Goal: Information Seeking & Learning: Learn about a topic

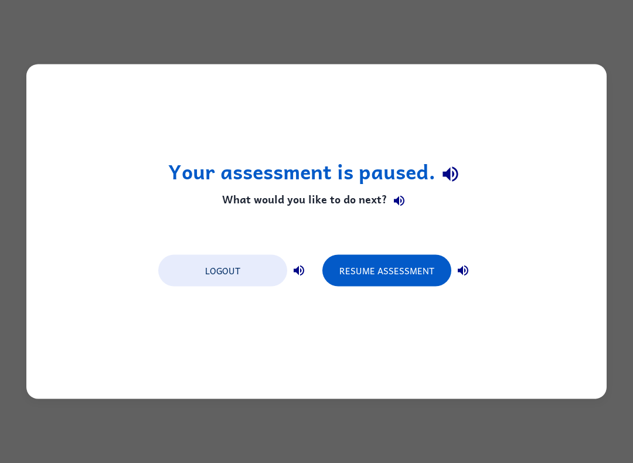
click at [586, 80] on div "Your assessment is paused. What would you like to do next? Logout Resume Assess…" at bounding box center [316, 231] width 580 height 335
click at [432, 270] on button "Resume Assessment" at bounding box center [386, 271] width 129 height 32
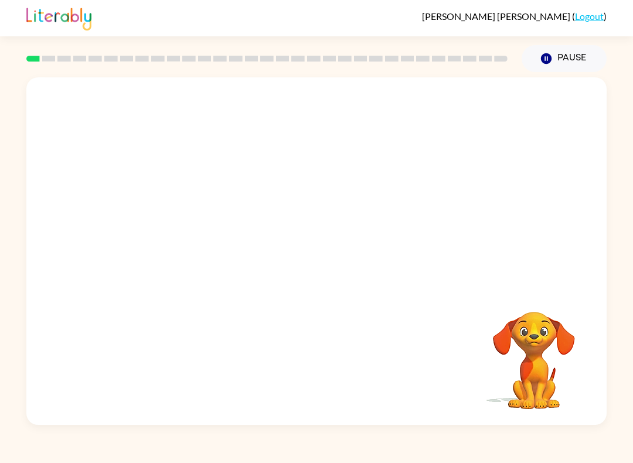
click at [539, 58] on button "Pause Pause" at bounding box center [564, 58] width 85 height 27
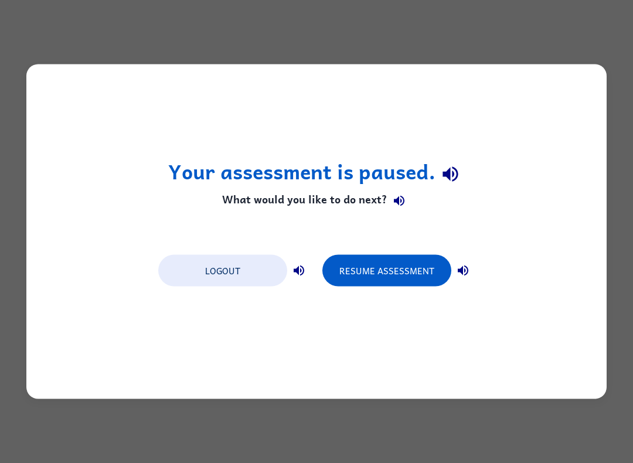
click at [224, 269] on button "Logout" at bounding box center [222, 271] width 129 height 32
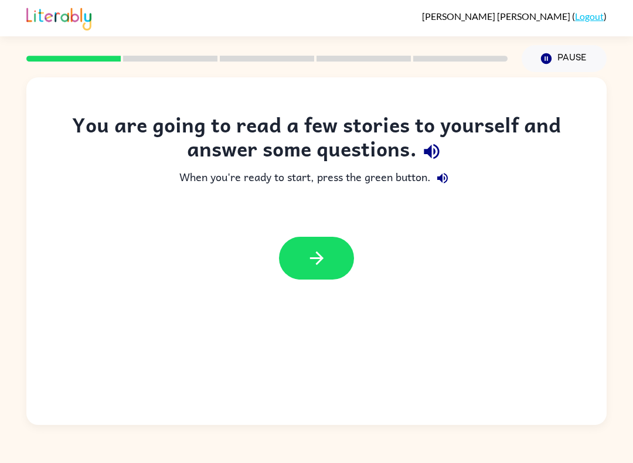
click at [322, 254] on icon "button" at bounding box center [317, 258] width 21 height 21
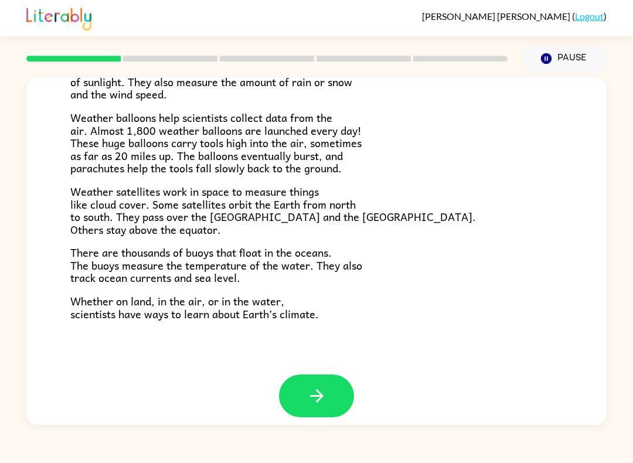
scroll to position [304, 0]
click at [327, 384] on button "button" at bounding box center [316, 396] width 75 height 43
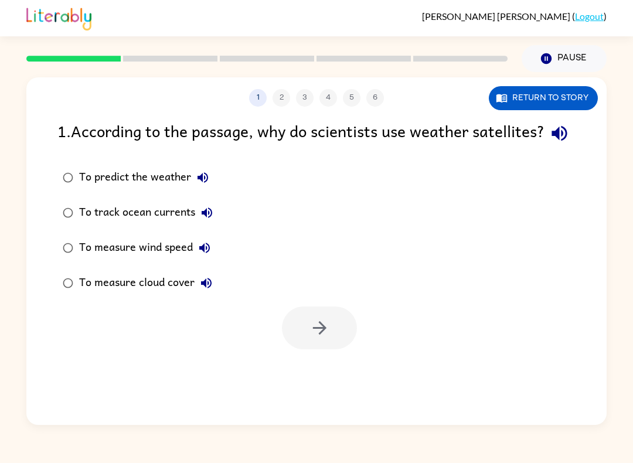
scroll to position [0, 0]
click at [332, 349] on button "button" at bounding box center [319, 328] width 75 height 43
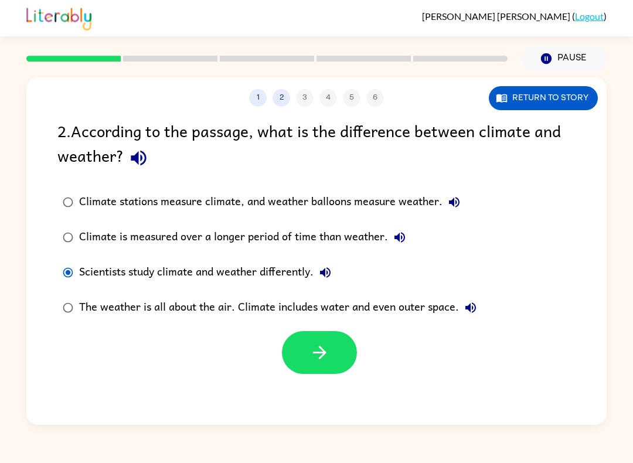
click at [326, 353] on icon "button" at bounding box center [318, 352] width 13 height 13
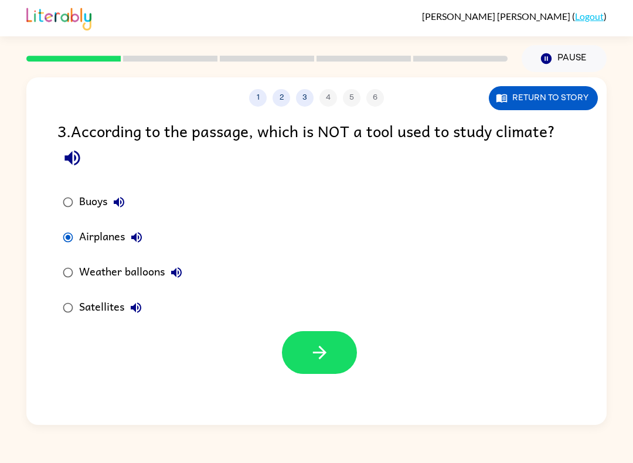
click at [318, 366] on button "button" at bounding box center [319, 352] width 75 height 43
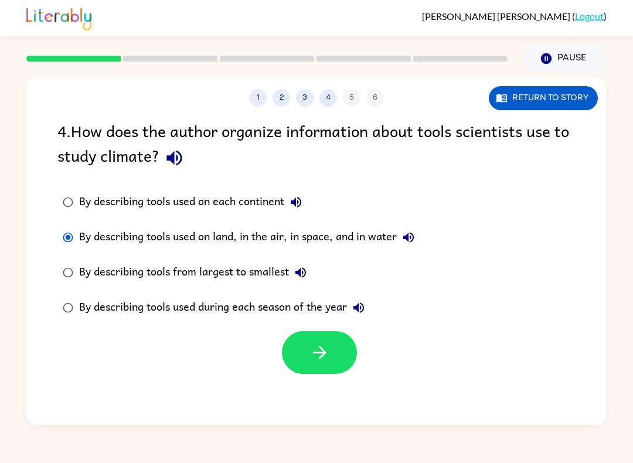
click at [317, 363] on icon "button" at bounding box center [320, 352] width 21 height 21
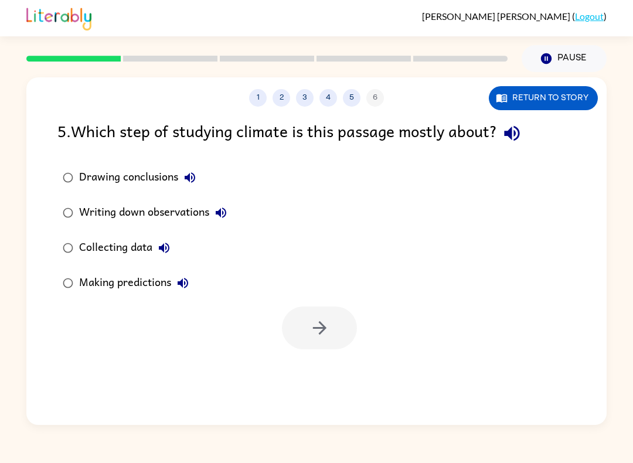
click at [51, 234] on label "Collecting data" at bounding box center [145, 247] width 188 height 35
click at [323, 349] on button "button" at bounding box center [319, 328] width 75 height 43
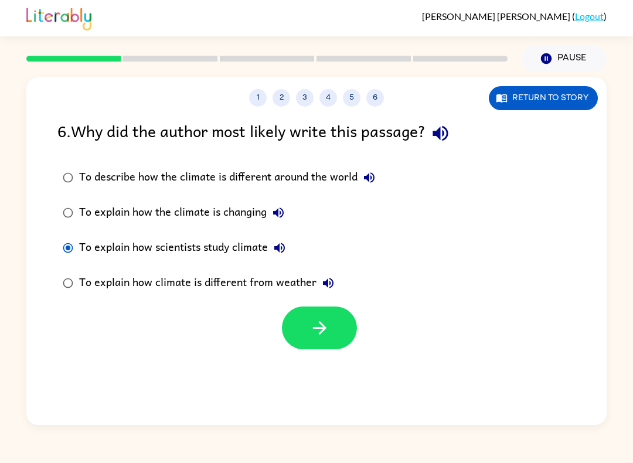
click at [316, 330] on icon "button" at bounding box center [320, 328] width 21 height 21
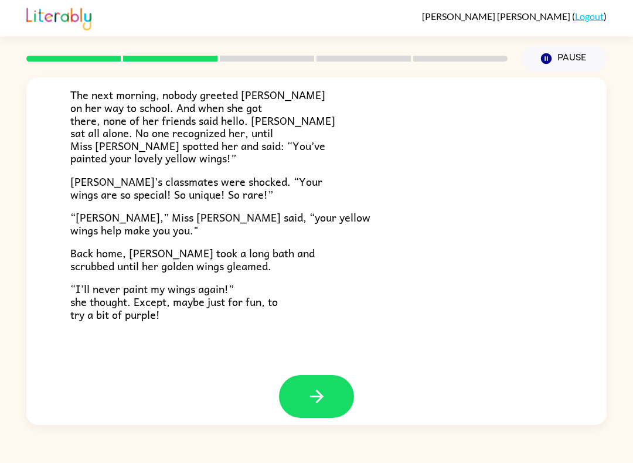
scroll to position [304, 0]
click at [347, 382] on button "button" at bounding box center [316, 396] width 75 height 43
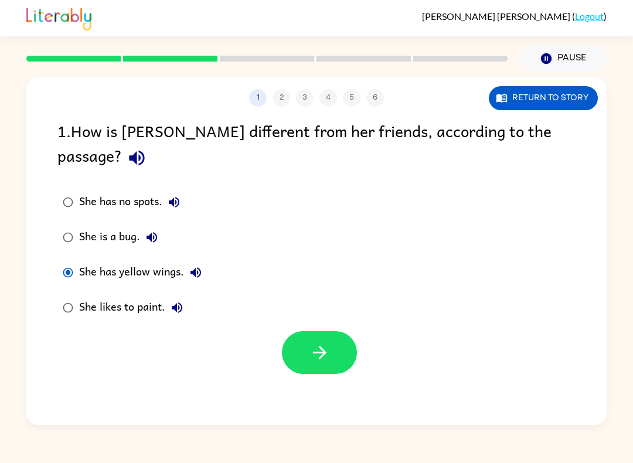
click at [322, 346] on icon "button" at bounding box center [318, 352] width 13 height 13
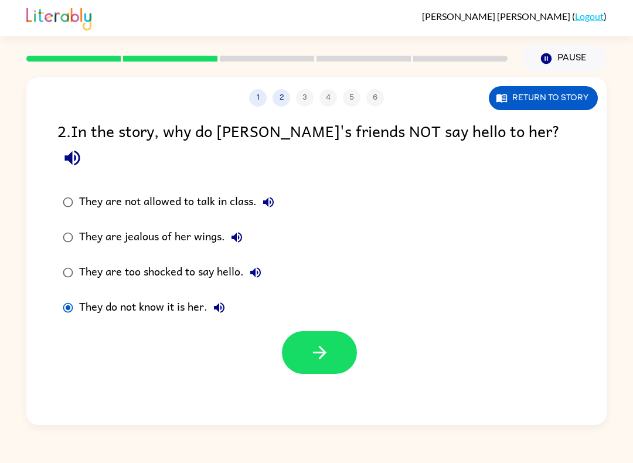
click at [302, 358] on div "1 2 3 4 5 6 Return to story 2 . In the story, why do Lily's friends NOT say hel…" at bounding box center [316, 251] width 580 height 348
click at [323, 342] on icon "button" at bounding box center [320, 352] width 21 height 21
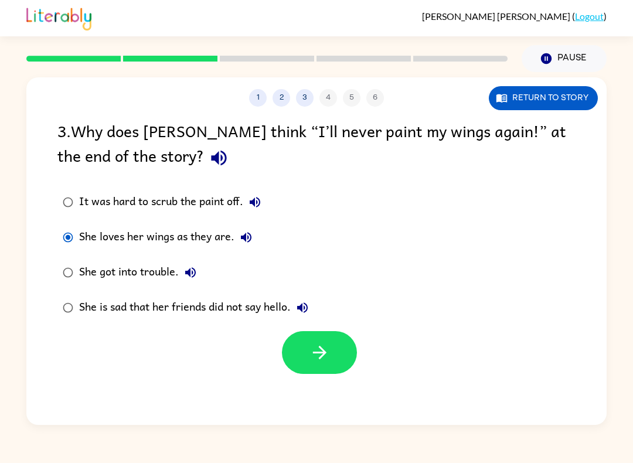
click at [308, 351] on button "button" at bounding box center [319, 352] width 75 height 43
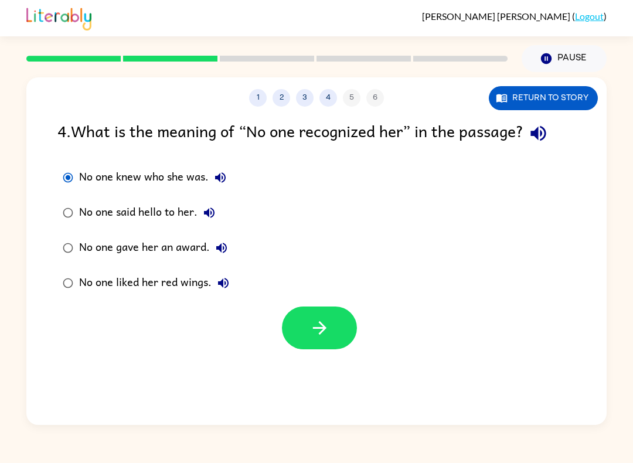
click at [313, 331] on icon "button" at bounding box center [320, 328] width 21 height 21
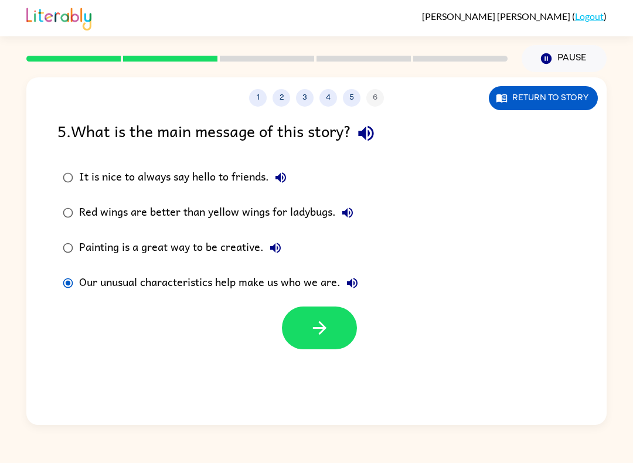
click at [307, 328] on button "button" at bounding box center [319, 328] width 75 height 43
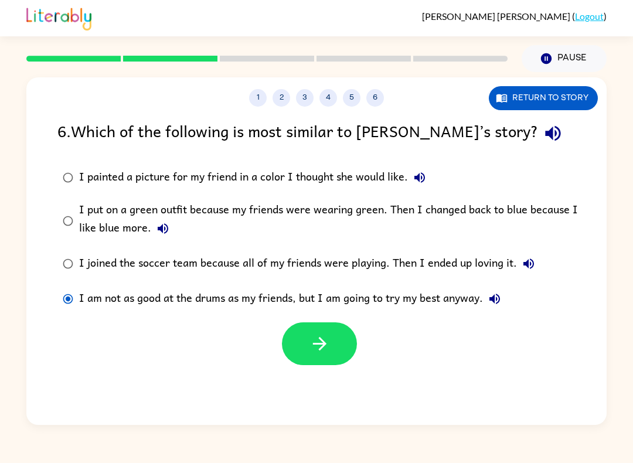
click at [324, 329] on button "button" at bounding box center [319, 343] width 75 height 43
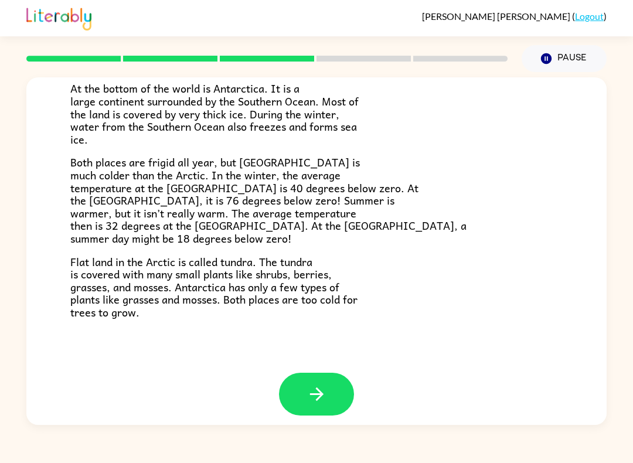
scroll to position [225, 0]
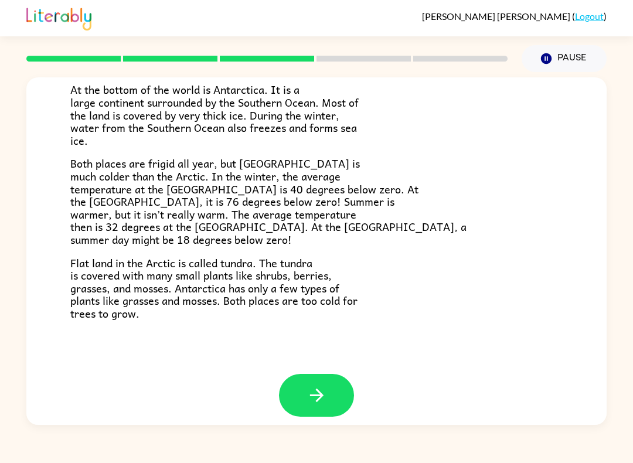
click at [332, 386] on button "button" at bounding box center [316, 395] width 75 height 43
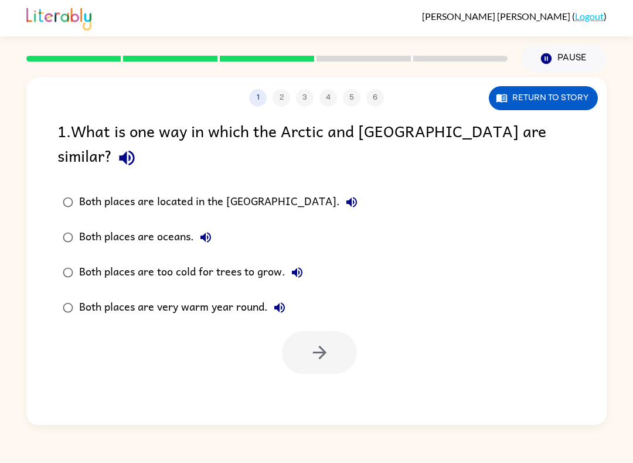
scroll to position [0, 0]
click at [302, 338] on button "button" at bounding box center [319, 352] width 75 height 43
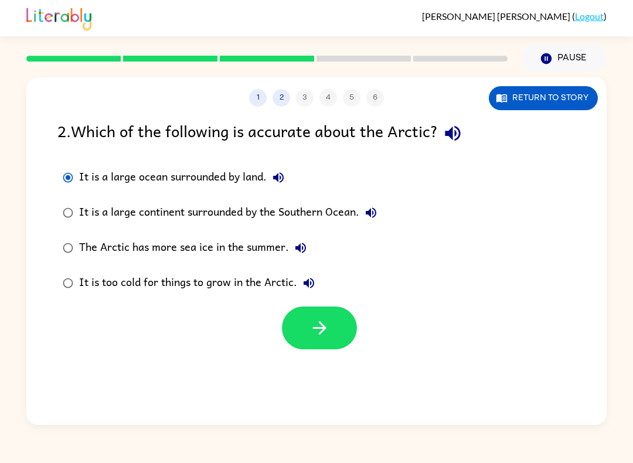
click at [329, 336] on icon "button" at bounding box center [320, 328] width 21 height 21
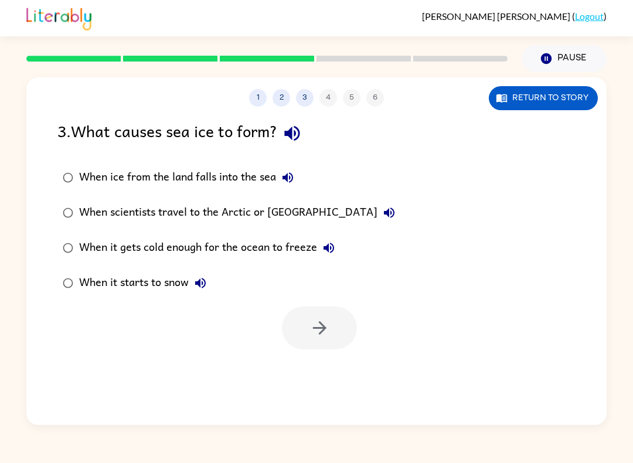
click at [53, 252] on label "When it gets cold enough for the ocean to freeze" at bounding box center [229, 247] width 356 height 35
click at [53, 241] on label "When it gets cold enough for the ocean to freeze" at bounding box center [229, 247] width 356 height 35
click at [308, 321] on button "button" at bounding box center [319, 328] width 75 height 43
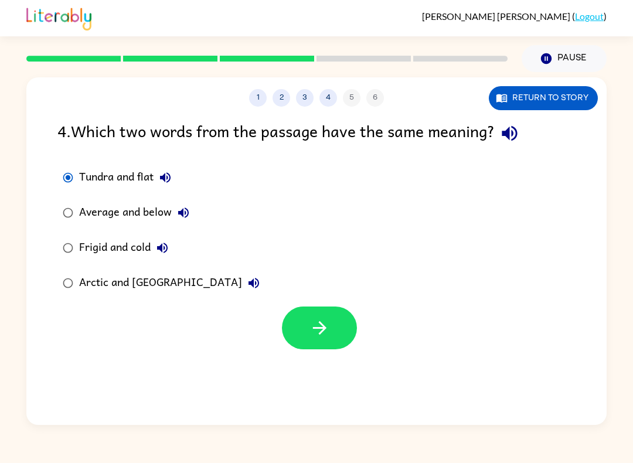
click at [325, 329] on icon "button" at bounding box center [318, 327] width 13 height 13
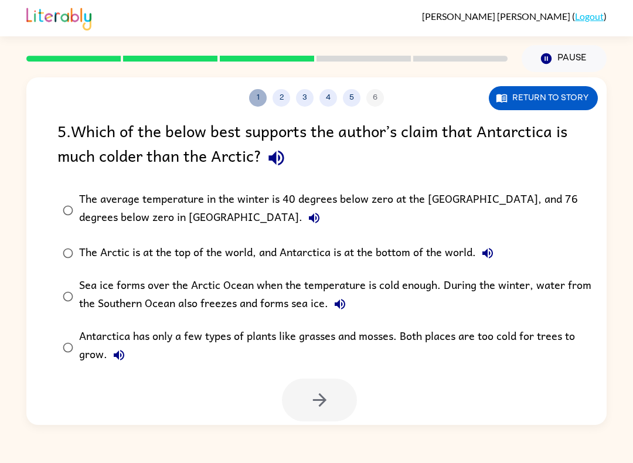
click at [258, 98] on button "1" at bounding box center [258, 98] width 18 height 18
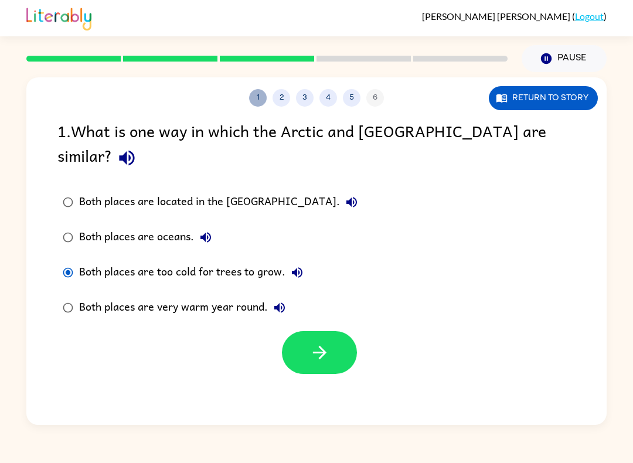
click at [357, 102] on button "5" at bounding box center [352, 98] width 18 height 18
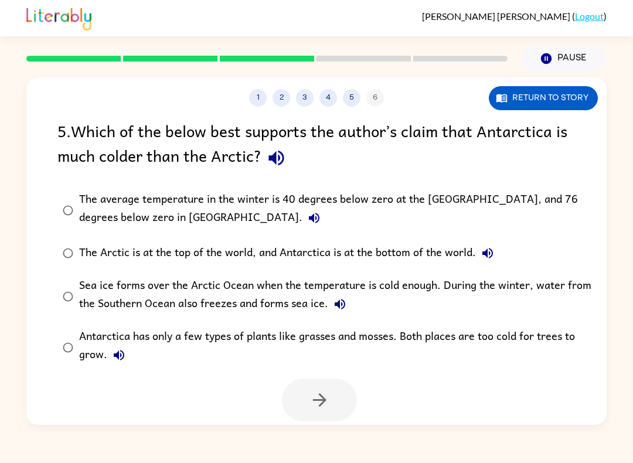
click at [352, 98] on button "5" at bounding box center [352, 98] width 18 height 18
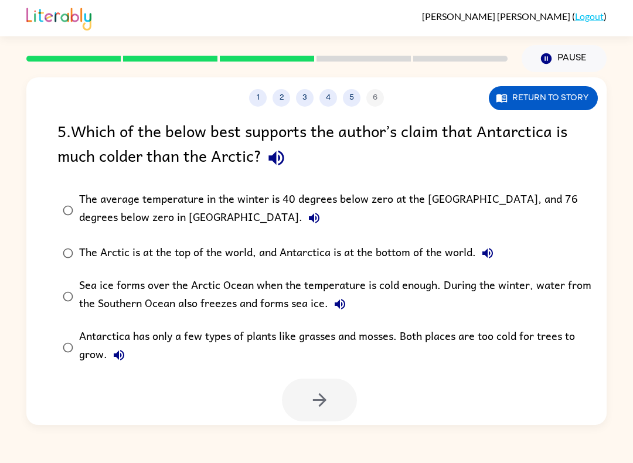
click at [352, 98] on button "5" at bounding box center [352, 98] width 18 height 18
click at [302, 219] on button "The average temperature in the winter is 40 degrees below zero at the North Pol…" at bounding box center [313, 217] width 23 height 23
click at [176, 239] on label "The Arctic is at the top of the world, and Antarctica is at the bottom of the w…" at bounding box center [324, 253] width 546 height 35
click at [320, 400] on icon "button" at bounding box center [320, 400] width 21 height 21
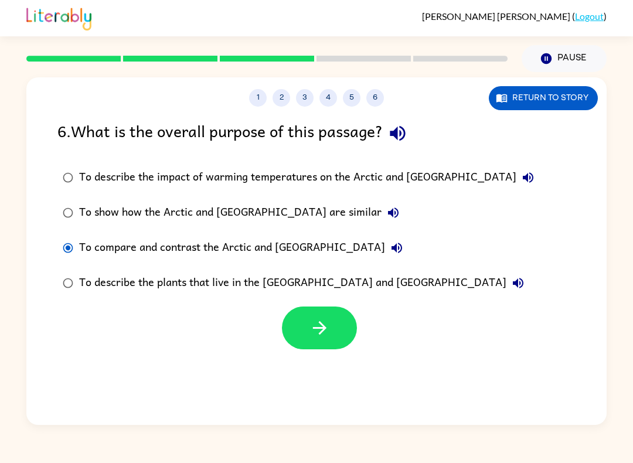
click at [80, 246] on div "To compare and contrast the Arctic and Antarctica" at bounding box center [243, 247] width 329 height 23
click at [315, 341] on button "button" at bounding box center [319, 328] width 75 height 43
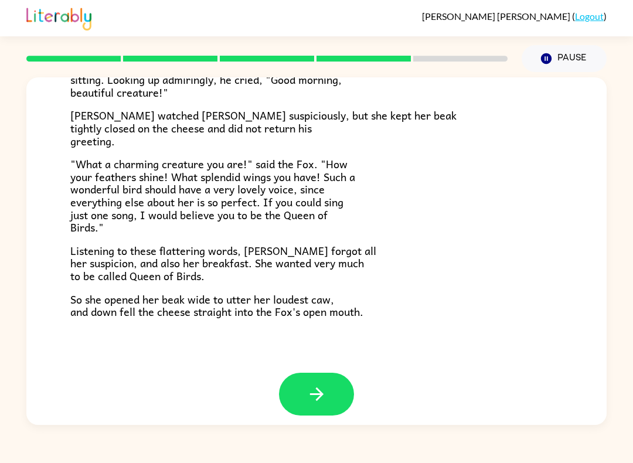
scroll to position [208, 0]
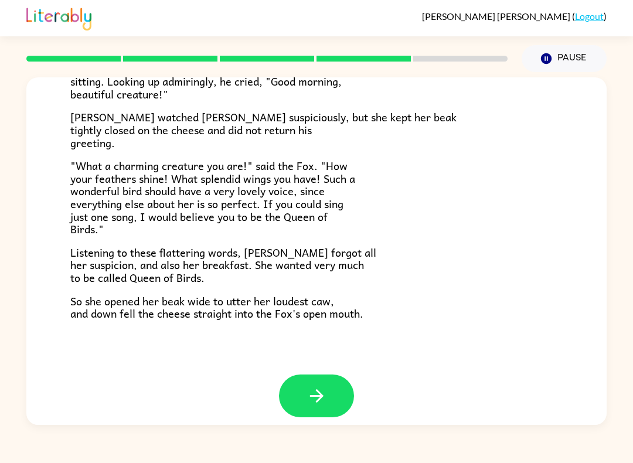
click at [324, 386] on icon "button" at bounding box center [317, 396] width 21 height 21
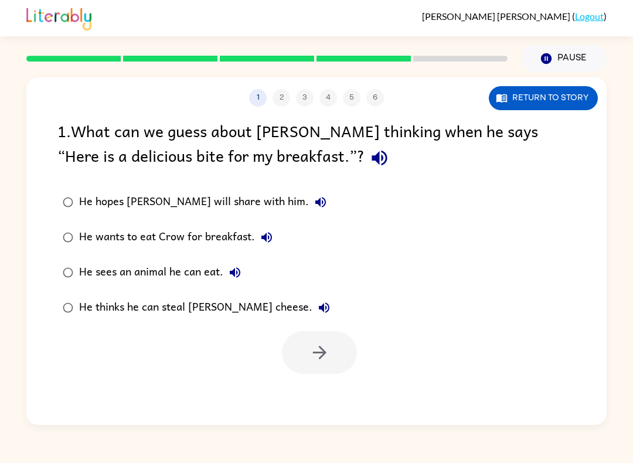
scroll to position [0, 0]
click at [315, 361] on icon "button" at bounding box center [320, 352] width 21 height 21
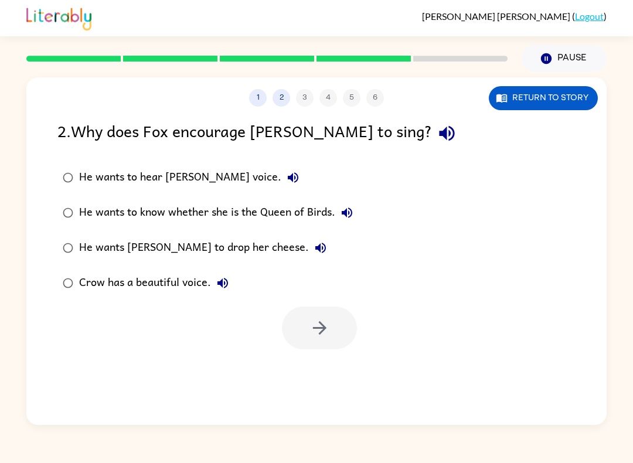
click at [73, 232] on label "He wants Crow to drop her cheese." at bounding box center [208, 247] width 314 height 35
click at [303, 346] on button "button" at bounding box center [319, 328] width 75 height 43
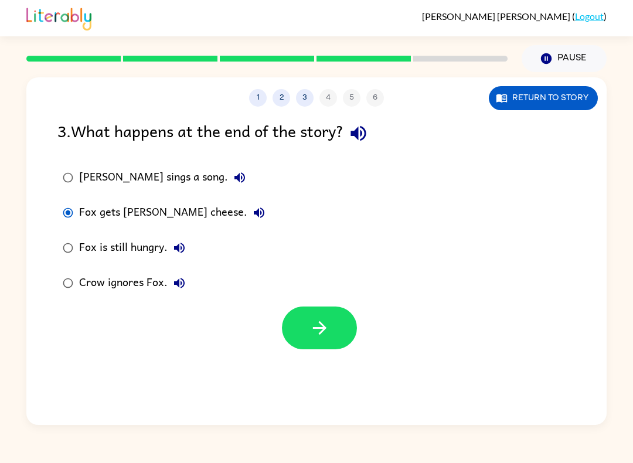
click at [320, 331] on icon "button" at bounding box center [320, 328] width 21 height 21
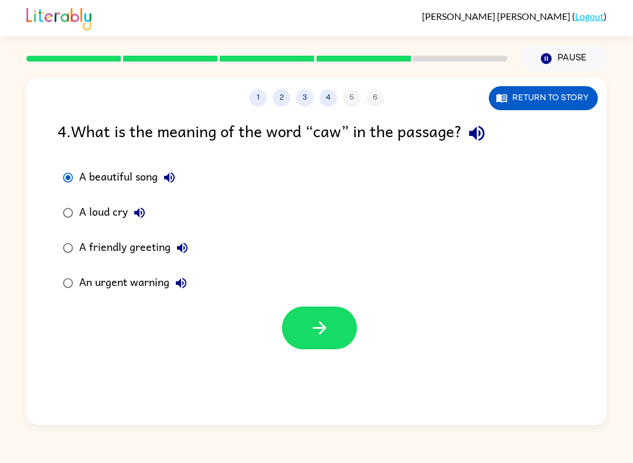
click at [315, 332] on icon "button" at bounding box center [320, 328] width 21 height 21
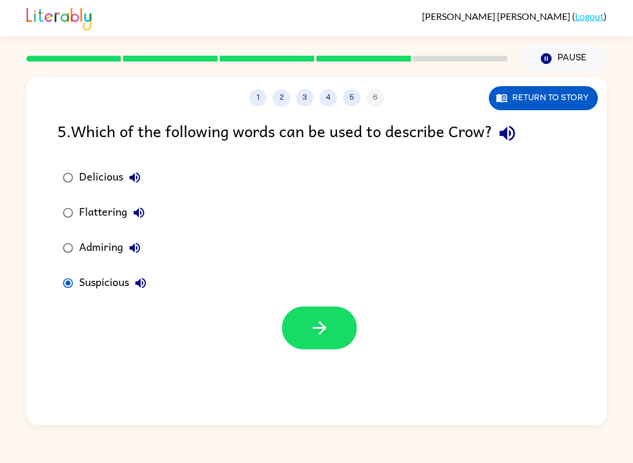
click at [312, 338] on icon "button" at bounding box center [320, 328] width 21 height 21
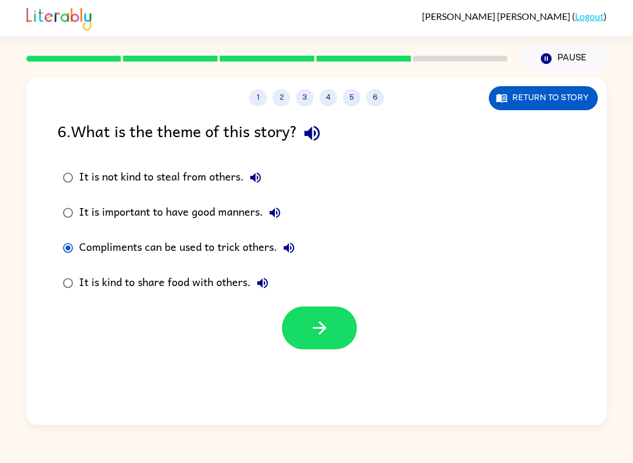
click at [318, 338] on icon "button" at bounding box center [320, 328] width 21 height 21
